Goal: Task Accomplishment & Management: Manage account settings

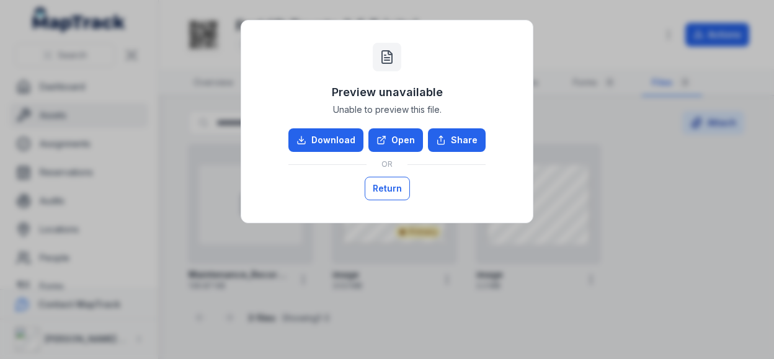
click at [401, 185] on button "Return" at bounding box center [387, 189] width 45 height 24
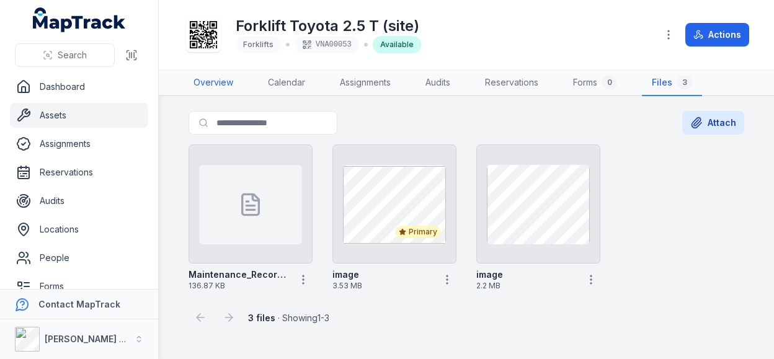
click at [227, 87] on link "Overview" at bounding box center [214, 83] width 60 height 26
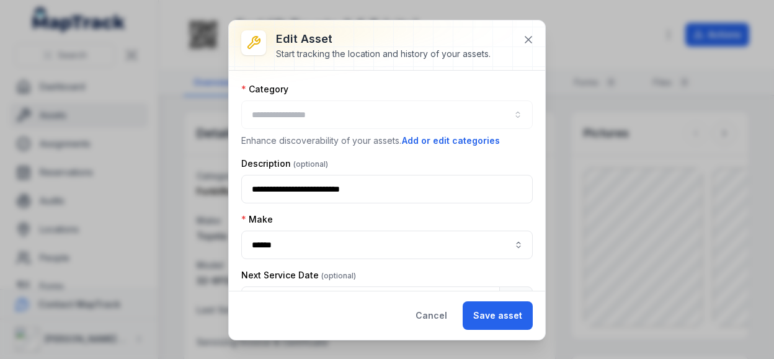
type input "*********"
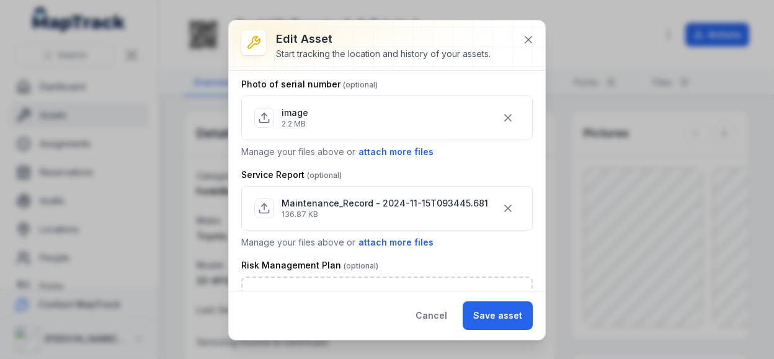
scroll to position [673, 0]
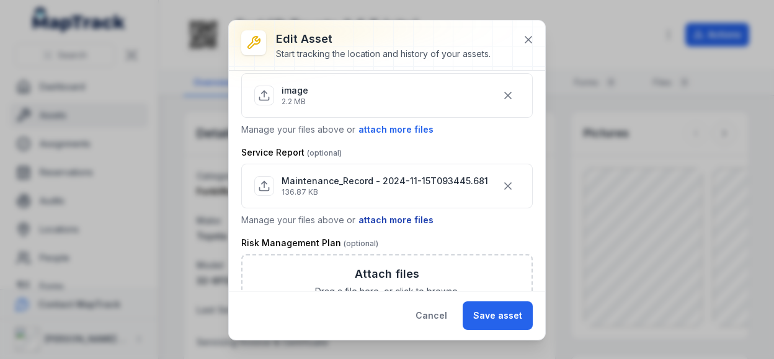
click at [403, 213] on button "attach more files" at bounding box center [396, 220] width 76 height 14
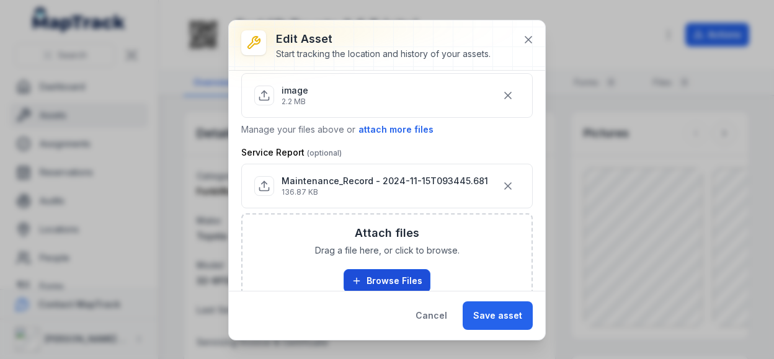
click at [392, 272] on button "Browse Files" at bounding box center [387, 281] width 87 height 24
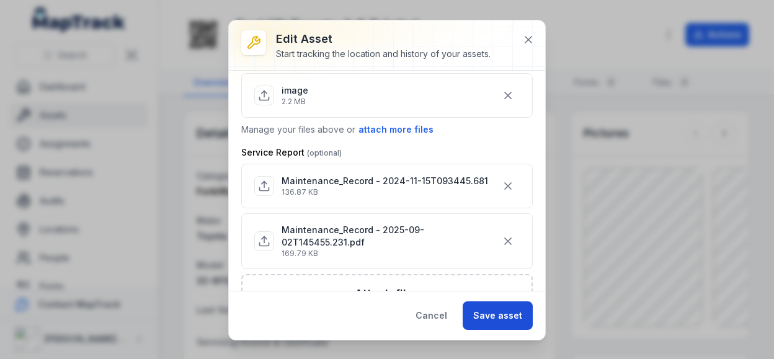
click at [496, 312] on button "Save asset" at bounding box center [498, 316] width 70 height 29
